Goal: Task Accomplishment & Management: Manage account settings

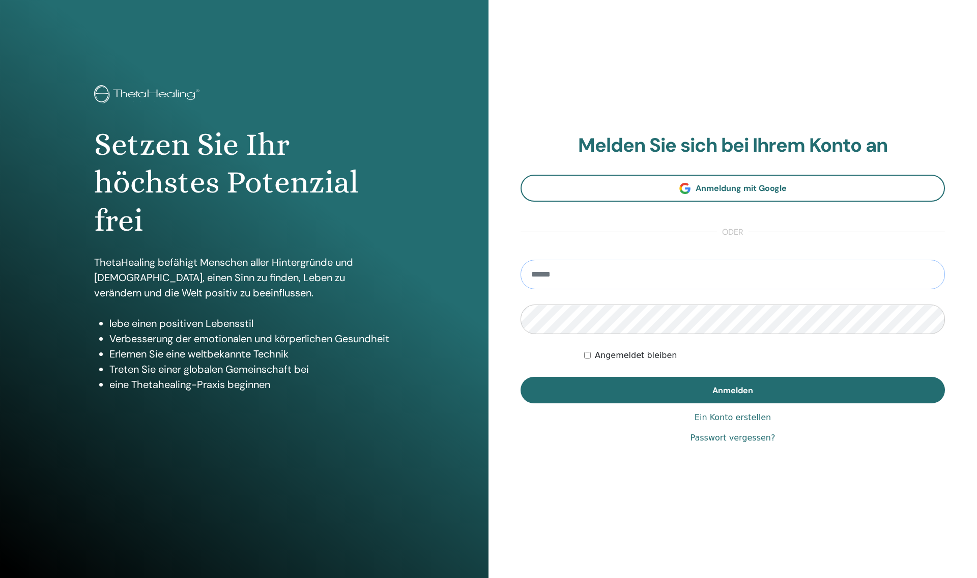
type input "**********"
click at [771, 394] on button "Anmelden" at bounding box center [733, 390] width 424 height 26
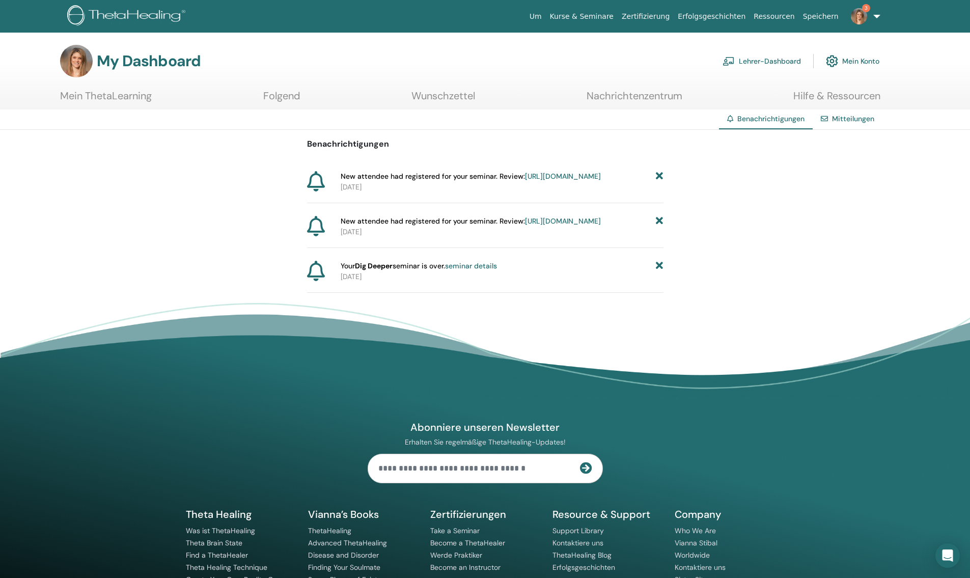
click at [659, 178] on icon at bounding box center [659, 176] width 7 height 11
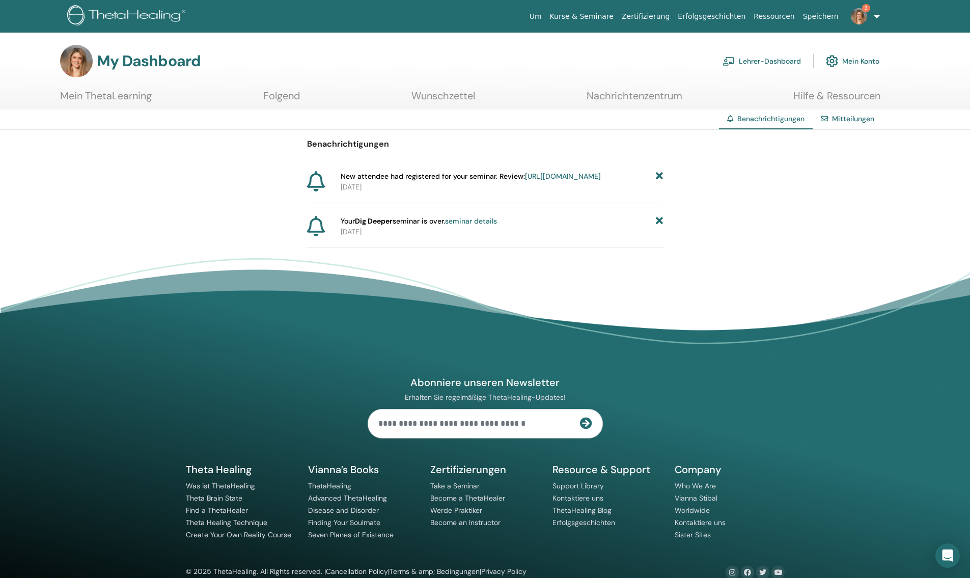
click at [659, 178] on icon at bounding box center [659, 176] width 7 height 11
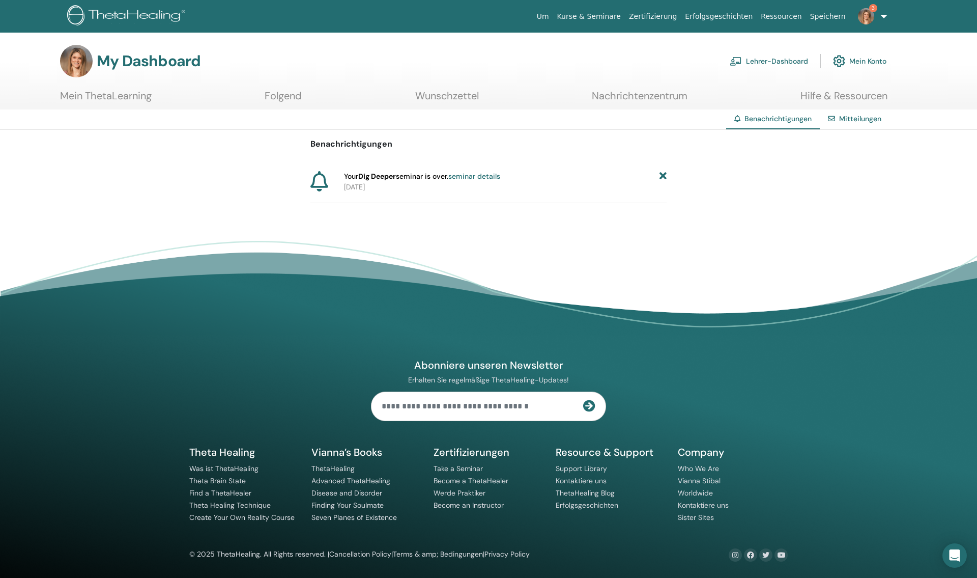
click at [659, 178] on div "Your Dig Deeper seminar is over. seminar details" at bounding box center [505, 176] width 323 height 11
click at [660, 178] on icon at bounding box center [663, 176] width 7 height 11
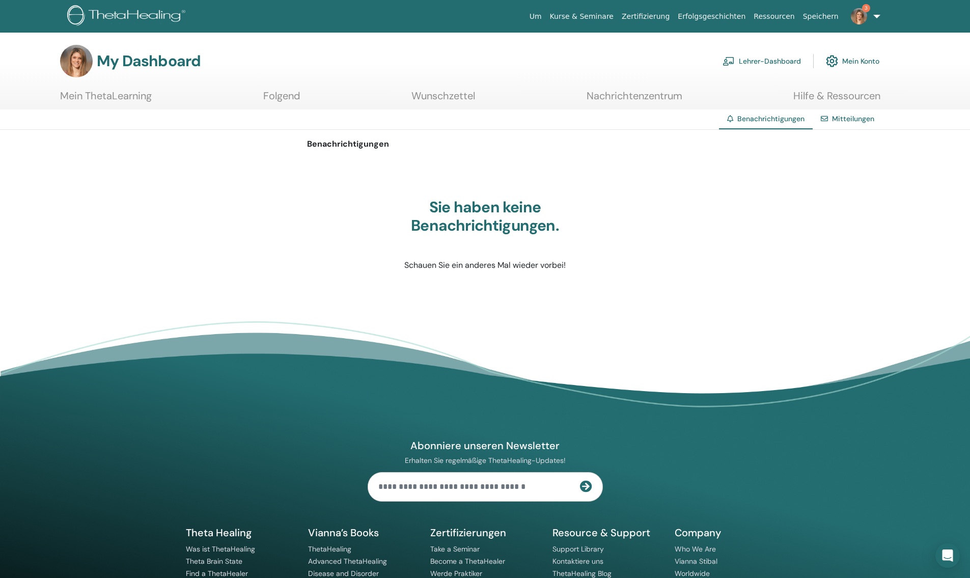
click at [615, 19] on link "Kurse & Seminare" at bounding box center [582, 16] width 72 height 19
click at [762, 59] on link "Lehrer-Dashboard" at bounding box center [761, 61] width 78 height 22
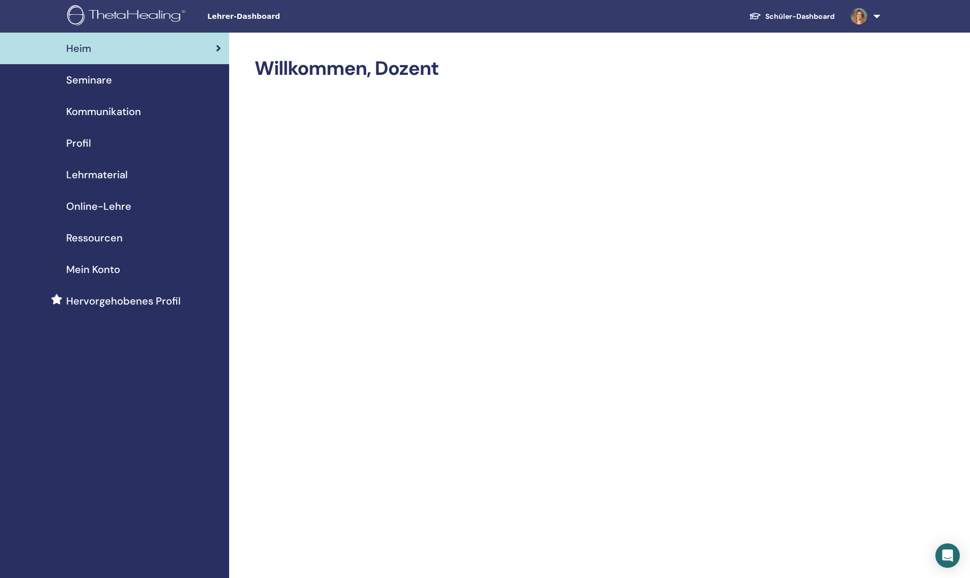
click at [98, 79] on span "Seminare" at bounding box center [89, 79] width 46 height 15
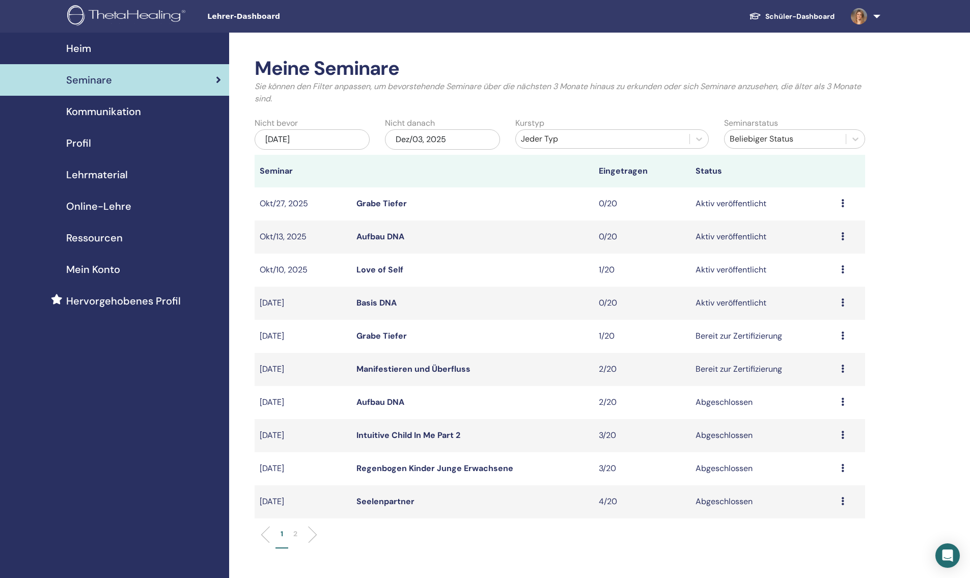
click at [388, 399] on link "Aufbau DNA" at bounding box center [380, 401] width 48 height 11
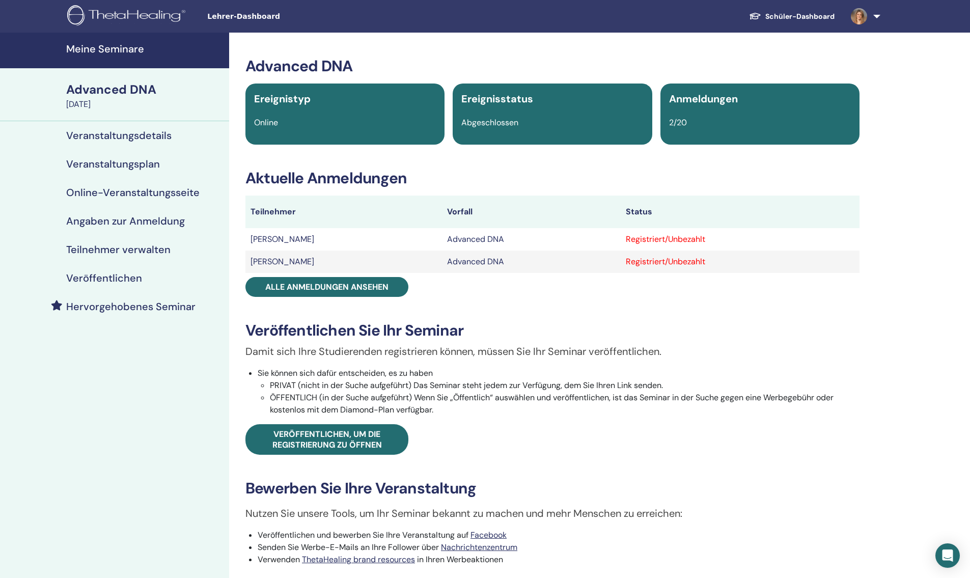
click at [124, 251] on h4 "Teilnehmer verwalten" at bounding box center [118, 249] width 104 height 12
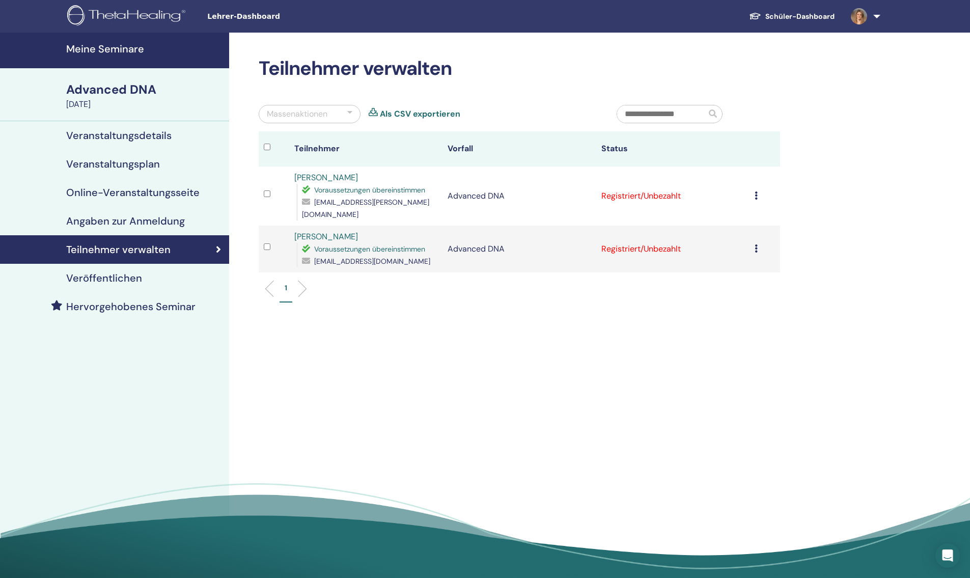
click at [755, 191] on icon at bounding box center [755, 195] width 3 height 8
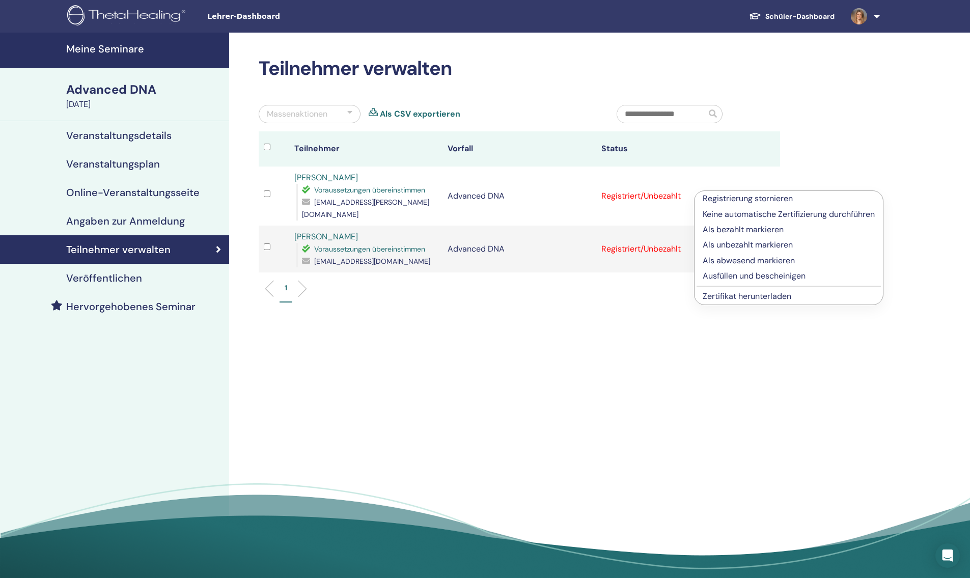
click at [736, 274] on p "Ausfüllen und bescheinigen" at bounding box center [788, 276] width 172 height 12
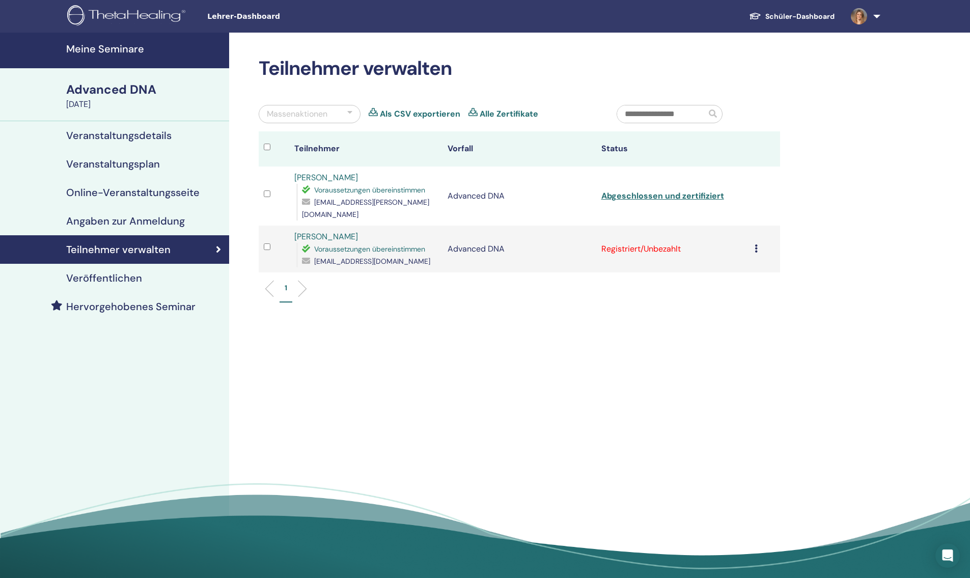
click at [755, 244] on icon at bounding box center [755, 248] width 3 height 8
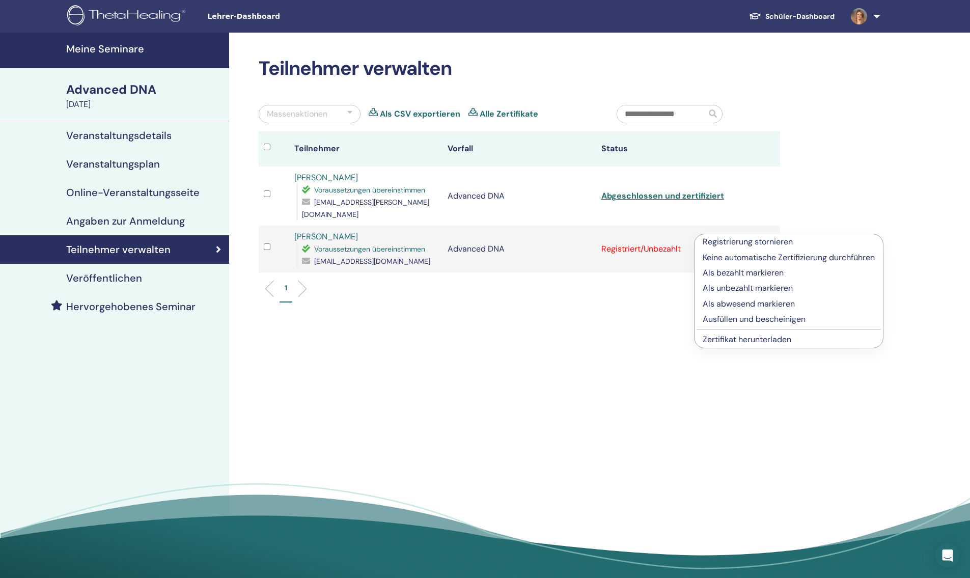
click at [734, 318] on p "Ausfüllen und bescheinigen" at bounding box center [788, 319] width 172 height 12
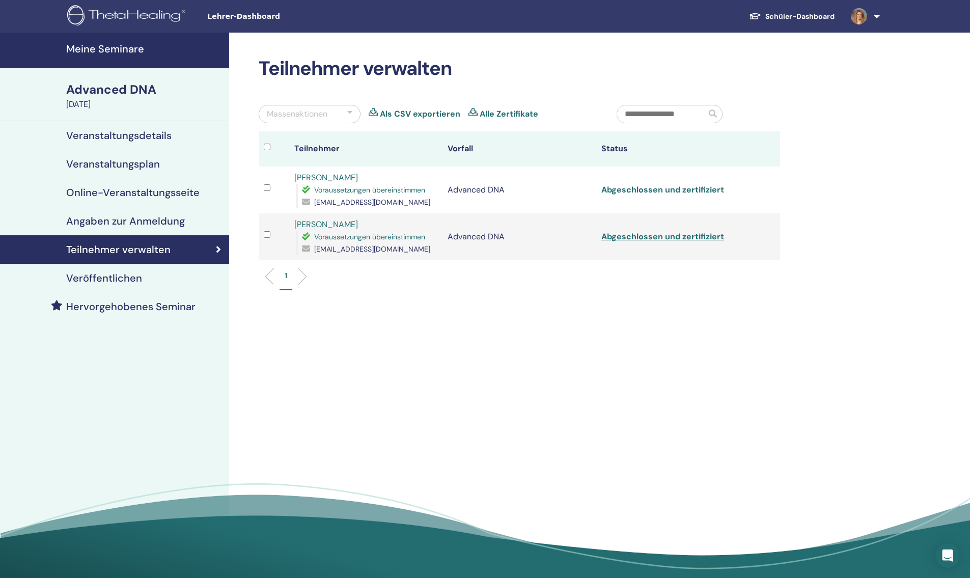
click at [662, 189] on link "Abgeschlossen und zertifiziert" at bounding box center [662, 189] width 123 height 11
click at [665, 233] on link "Abgeschlossen und zertifiziert" at bounding box center [662, 236] width 123 height 11
click at [606, 425] on div "Teilnehmer verwalten Massenaktionen Als CSV exportieren Alle Zertifikate Teilne…" at bounding box center [552, 309] width 646 height 552
click at [121, 55] on h4 "Meine Seminare" at bounding box center [144, 49] width 157 height 12
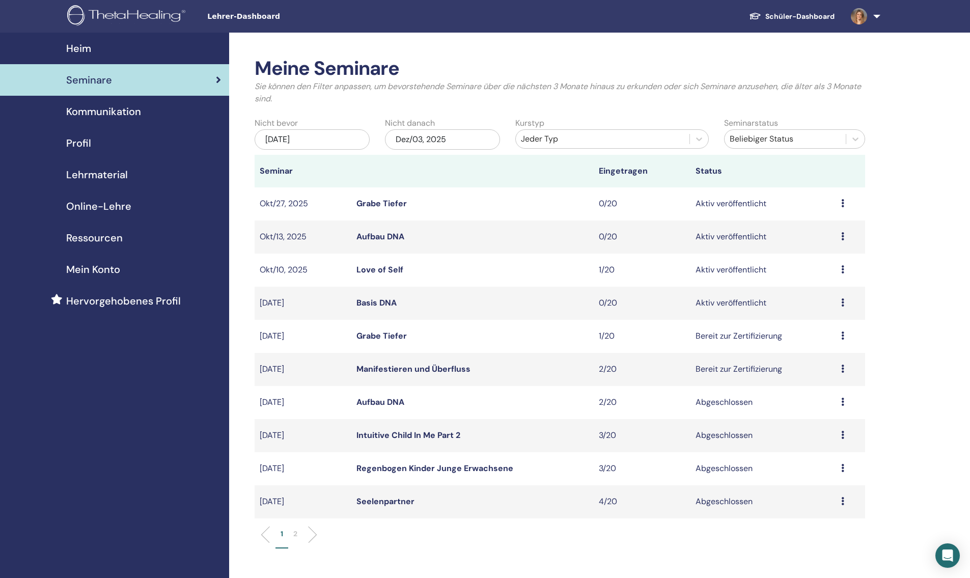
click at [384, 329] on td "Grabe Tiefer" at bounding box center [472, 336] width 242 height 33
click at [384, 336] on link "Grabe Tiefer" at bounding box center [381, 335] width 50 height 11
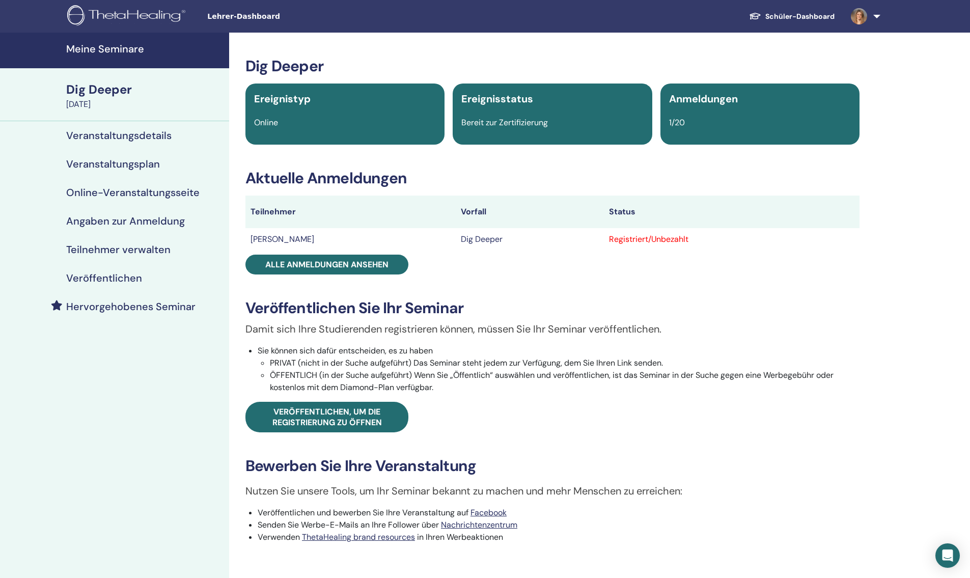
click at [118, 247] on h4 "Teilnehmer verwalten" at bounding box center [118, 249] width 104 height 12
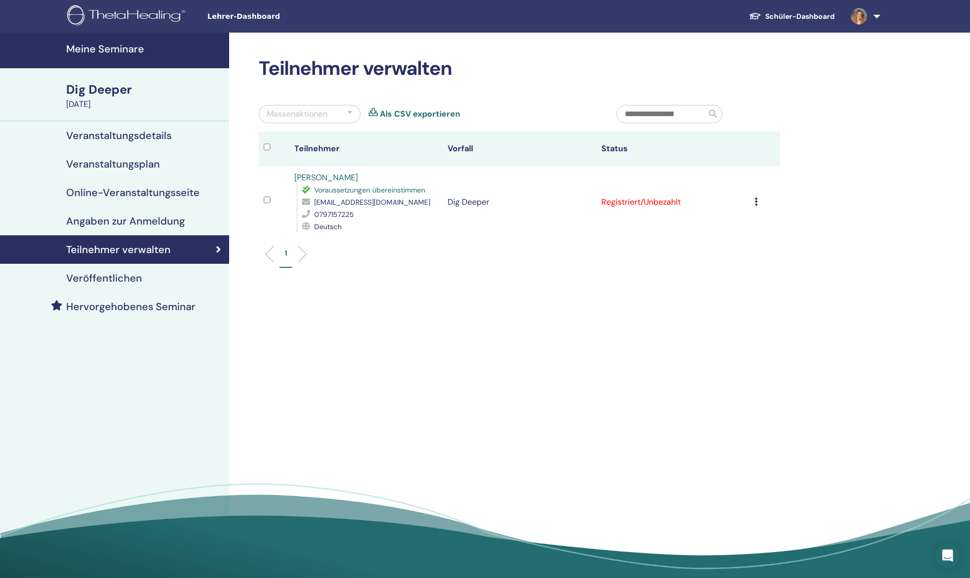
click at [758, 202] on div "Registrierung stornieren Keine automatische Zertifizierung durchführen Als beza…" at bounding box center [764, 202] width 20 height 12
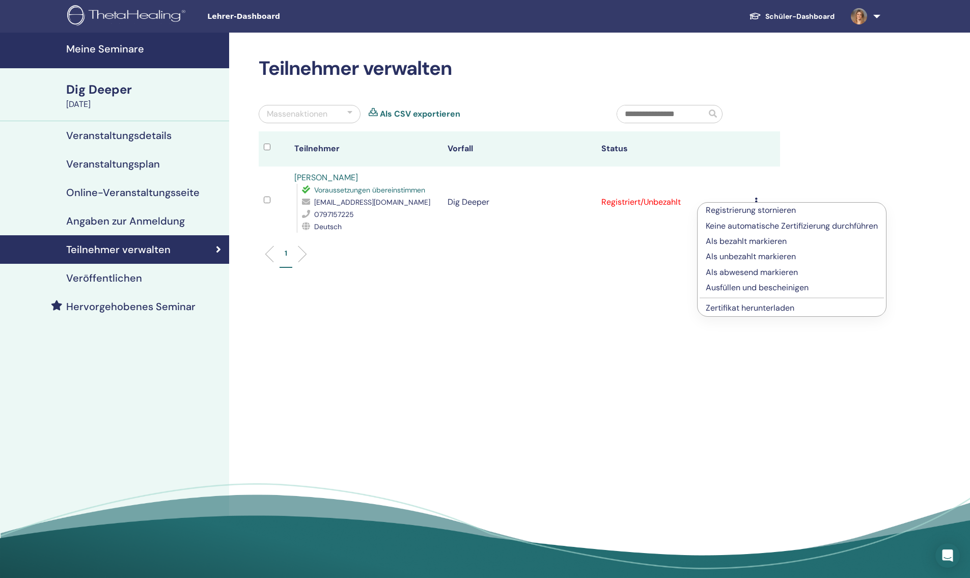
click at [744, 289] on p "Ausfüllen und bescheinigen" at bounding box center [791, 287] width 172 height 12
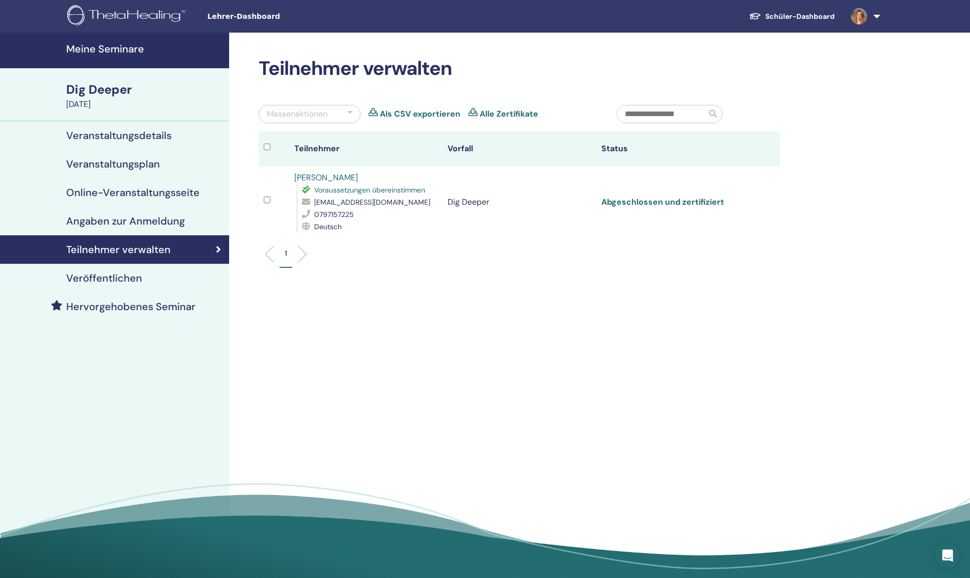
click at [671, 201] on link "Abgeschlossen und zertifiziert" at bounding box center [662, 201] width 123 height 11
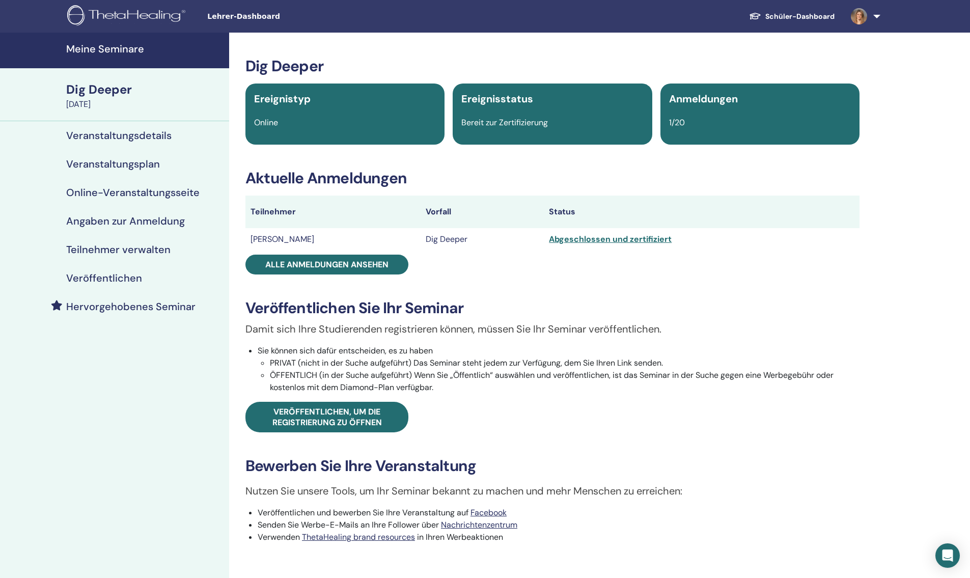
click at [107, 56] on link "Meine Seminare" at bounding box center [114, 51] width 229 height 36
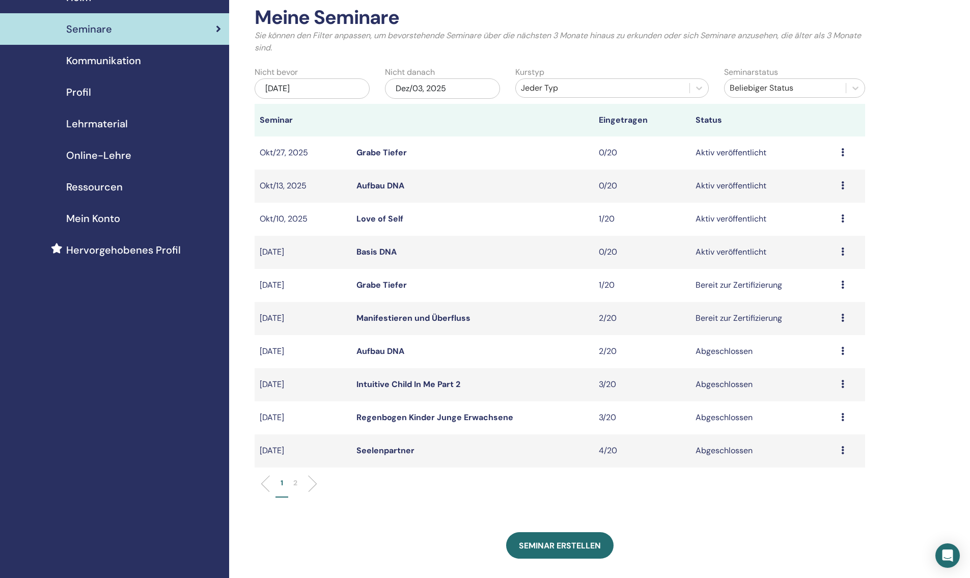
scroll to position [57, 0]
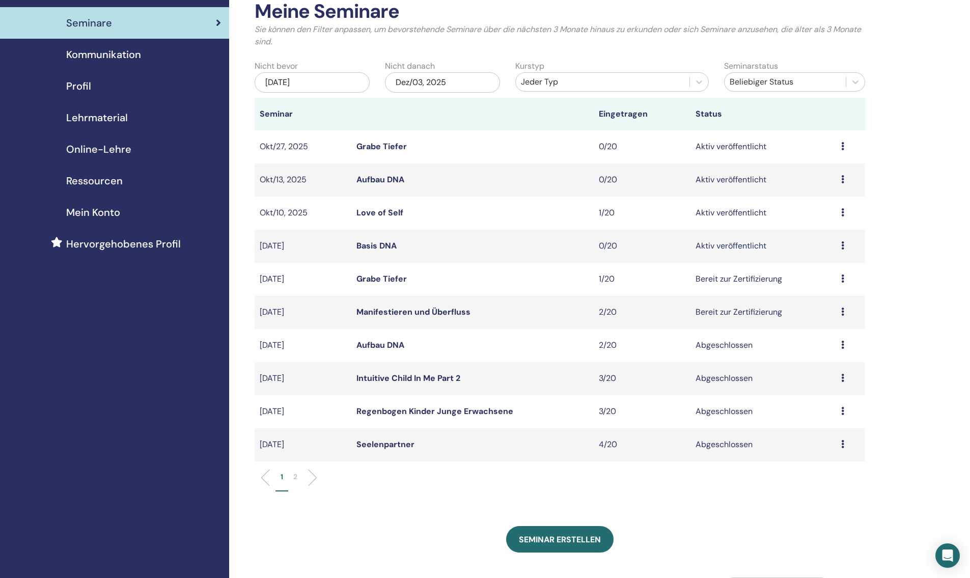
click at [430, 311] on link "Manifestieren und Überfluss" at bounding box center [413, 311] width 114 height 11
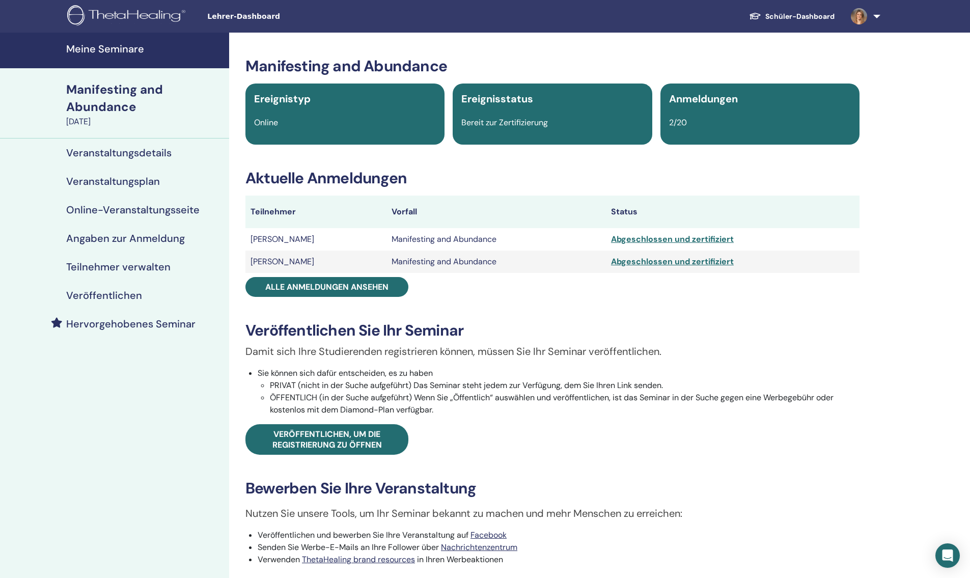
click at [119, 264] on h4 "Teilnehmer verwalten" at bounding box center [118, 267] width 104 height 12
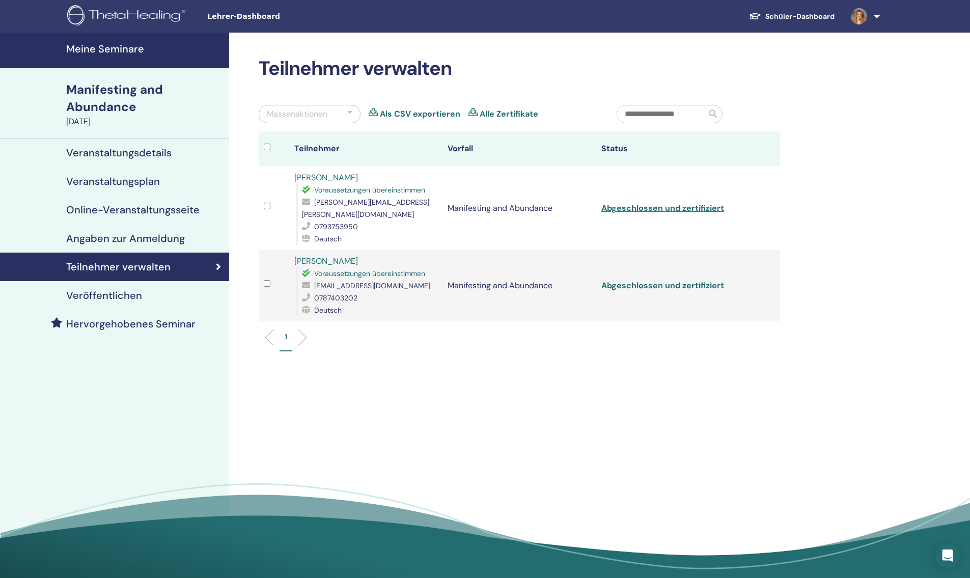
click at [128, 93] on div "Manifesting and Abundance" at bounding box center [144, 98] width 157 height 35
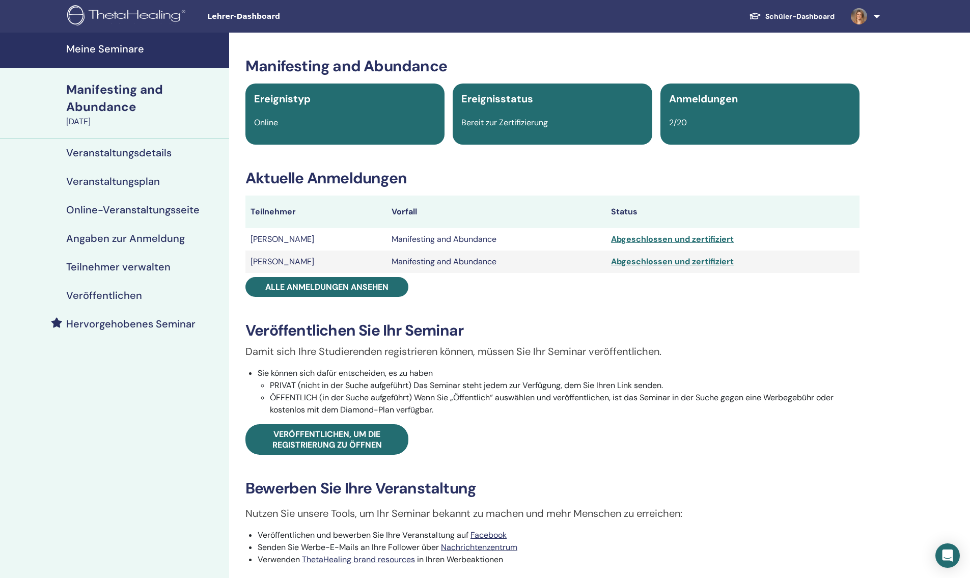
click at [109, 50] on h4 "Meine Seminare" at bounding box center [144, 49] width 157 height 12
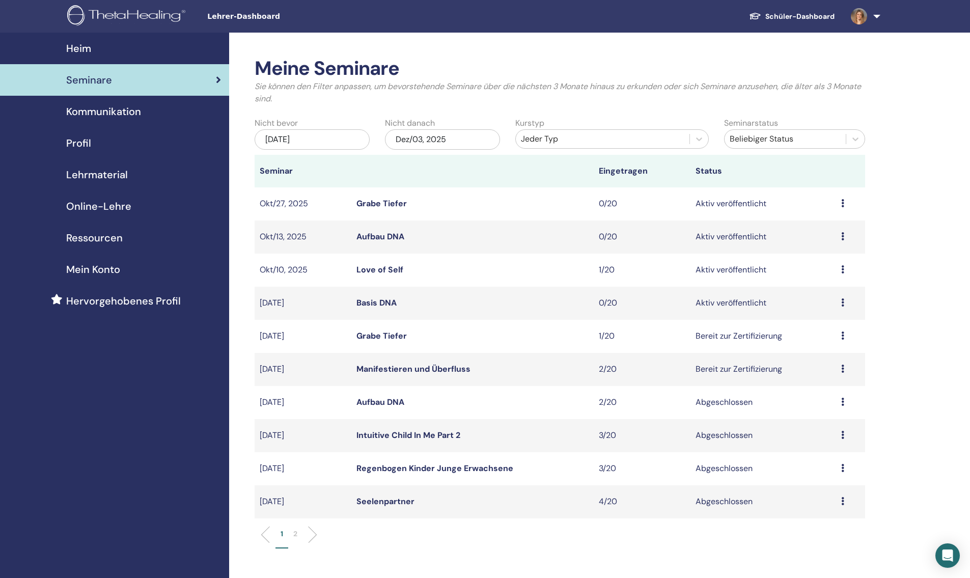
click at [854, 18] on img at bounding box center [858, 16] width 16 height 16
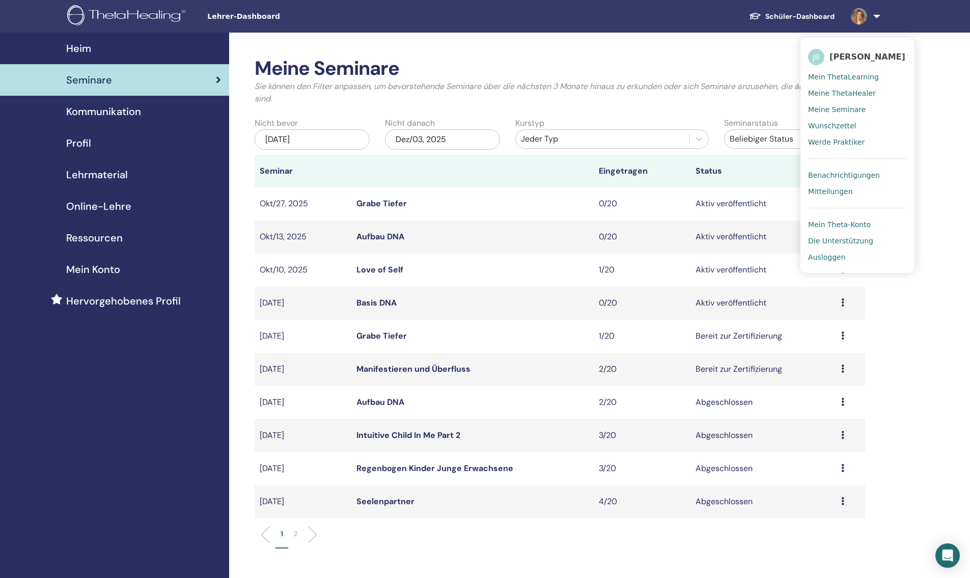
click at [823, 254] on span "Ausloggen" at bounding box center [826, 256] width 37 height 9
